Goal: Task Accomplishment & Management: Manage account settings

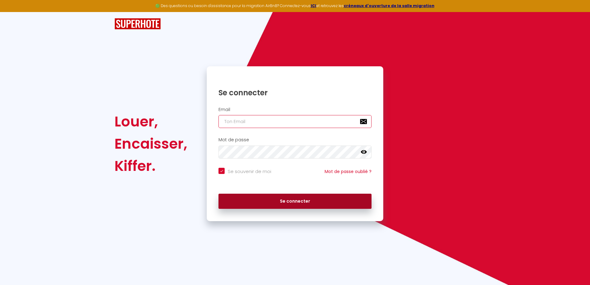
type input "[EMAIL_ADDRESS][DOMAIN_NAME]"
click at [292, 202] on button "Se connecter" at bounding box center [294, 201] width 153 height 15
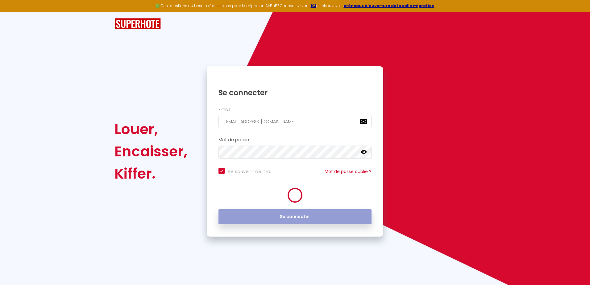
checkbox input "true"
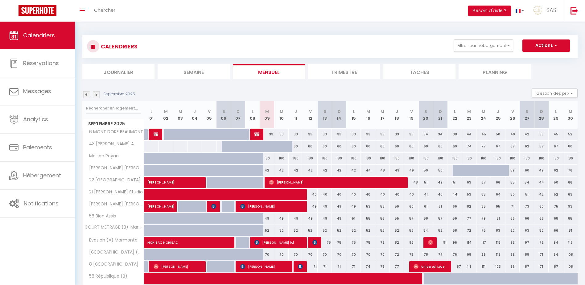
click at [112, 70] on li "Journalier" at bounding box center [118, 71] width 72 height 15
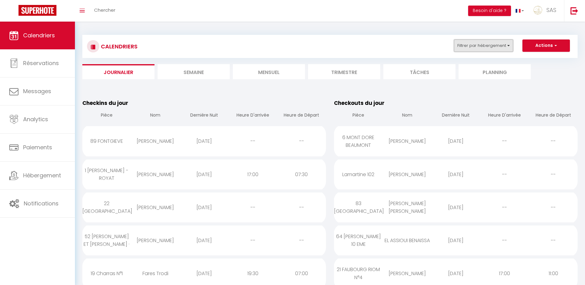
click at [478, 47] on button "Filtrer par hébergement" at bounding box center [483, 46] width 59 height 12
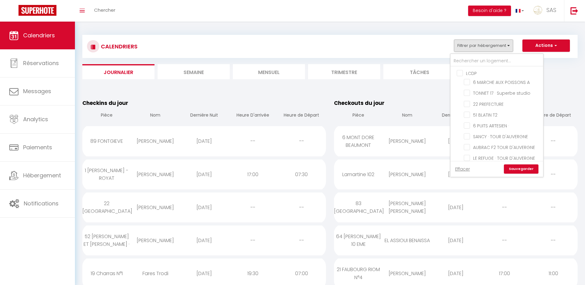
click at [437, 48] on div "CALENDRIERS Filtrer par hébergement LCDP 6 MARCHE AUX POISSONS A TONNET 17 · [G…" at bounding box center [330, 47] width 486 height 14
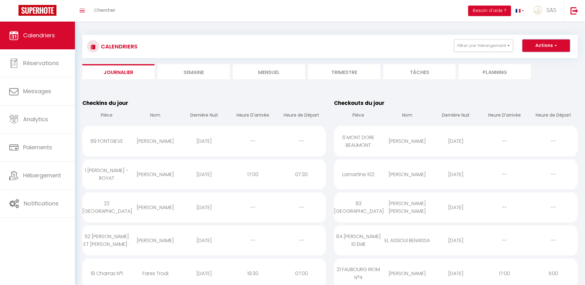
click at [539, 46] on button "Actions" at bounding box center [547, 46] width 48 height 12
click at [434, 48] on div "CALENDRIERS Filtrer par hébergement LCDP 6 MARCHE AUX POISSONS A TONNET 17 · [G…" at bounding box center [330, 47] width 486 height 14
click at [190, 74] on li "Semaine" at bounding box center [194, 71] width 72 height 15
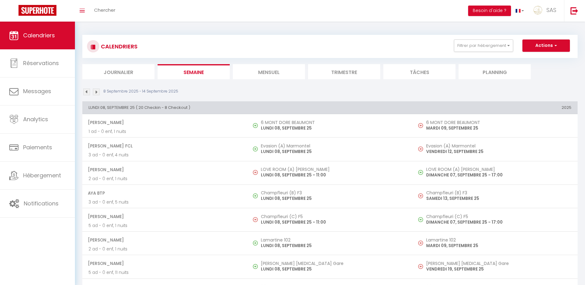
click at [499, 74] on li "Planning" at bounding box center [495, 71] width 72 height 15
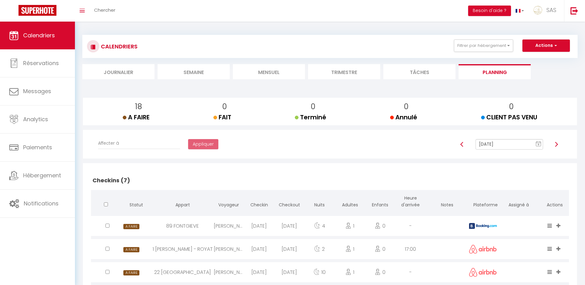
click at [488, 146] on input "[DATE]" at bounding box center [510, 144] width 68 height 10
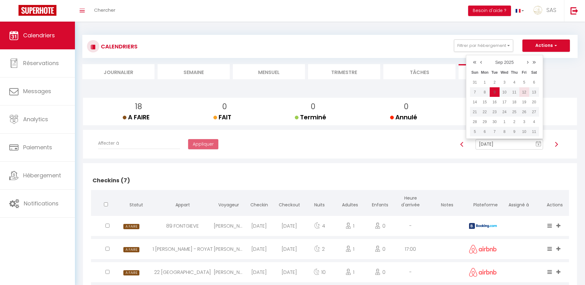
click at [526, 93] on td "12" at bounding box center [525, 92] width 10 height 10
type input "[DATE]"
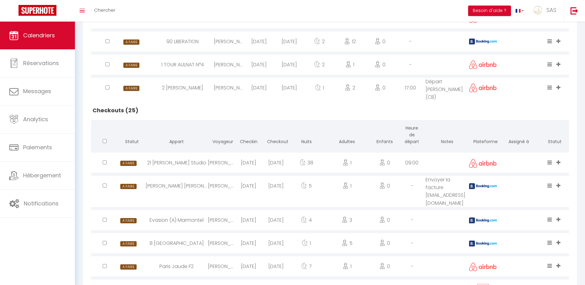
scroll to position [100, 0]
